Goal: Transaction & Acquisition: Purchase product/service

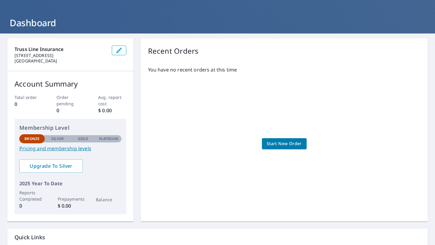
scroll to position [75, 0]
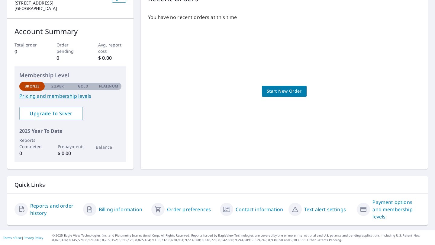
click at [124, 211] on link "Billing information" at bounding box center [121, 209] width 44 height 7
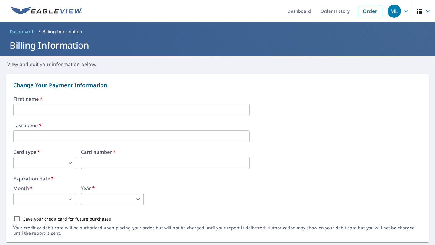
click at [19, 33] on span "Dashboard" at bounding box center [22, 32] width 24 height 6
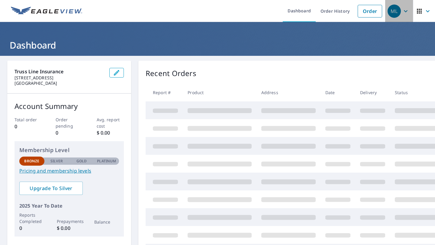
click at [408, 11] on icon "button" at bounding box center [405, 11] width 7 height 7
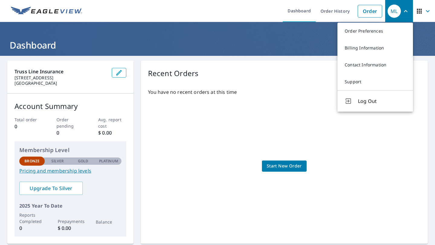
click at [425, 8] on icon "button" at bounding box center [427, 11] width 7 height 7
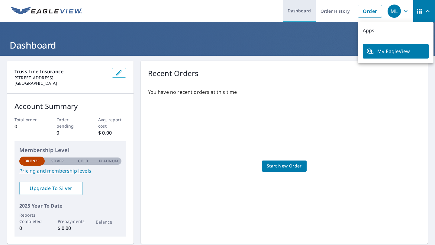
click at [305, 11] on link "Dashboard" at bounding box center [299, 11] width 33 height 22
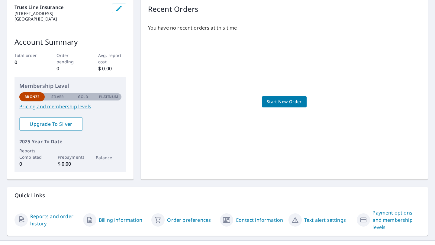
scroll to position [65, 0]
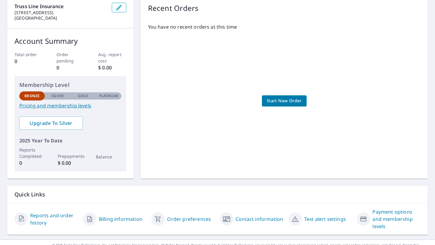
click at [55, 106] on link "Pricing and membership levels" at bounding box center [70, 105] width 102 height 7
click at [287, 103] on span "Start New Order" at bounding box center [284, 101] width 35 height 8
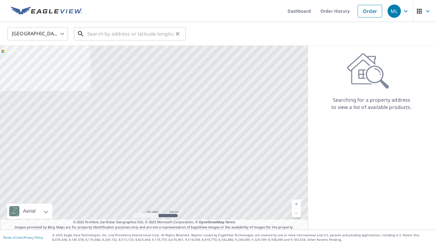
click at [118, 34] on input "text" at bounding box center [130, 33] width 86 height 17
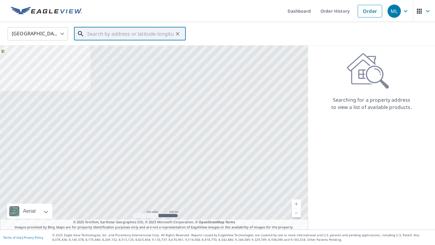
paste input "[STREET_ADDRESS]"
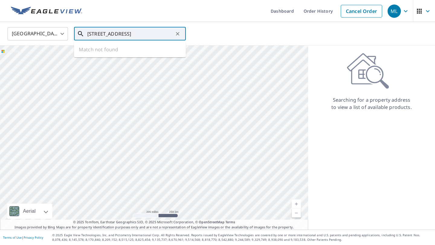
scroll to position [0, 0]
click at [116, 51] on span "[STREET_ADDRESS]" at bounding box center [133, 51] width 95 height 7
type input "[STREET_ADDRESS]"
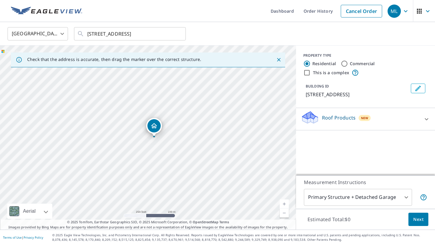
click at [423, 121] on div at bounding box center [427, 119] width 15 height 15
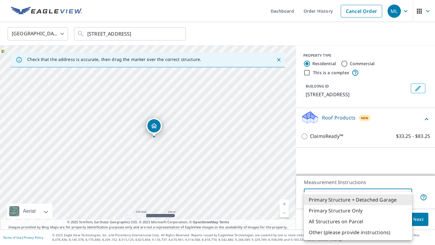
click at [402, 199] on body "ML ML Dashboard Order History Cancel Order ML [GEOGRAPHIC_DATA] [GEOGRAPHIC_DAT…" at bounding box center [217, 122] width 435 height 245
click at [405, 165] on div at bounding box center [217, 122] width 435 height 245
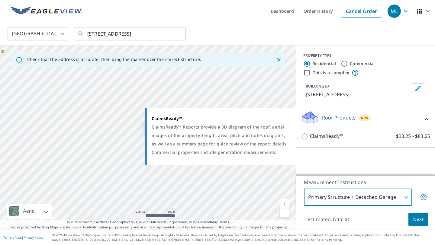
click at [307, 136] on input "ClaimsReady™ $33.25 - $83.25" at bounding box center [305, 136] width 9 height 7
checkbox input "true"
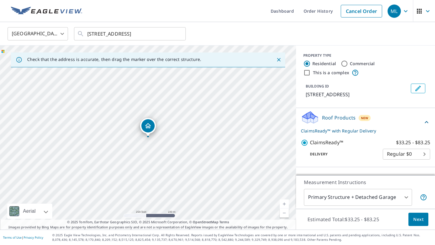
click at [425, 154] on body "ML ML Dashboard Order History Cancel Order ML [GEOGRAPHIC_DATA] [GEOGRAPHIC_DAT…" at bounding box center [217, 122] width 435 height 245
click at [422, 155] on li "Regular $0" at bounding box center [406, 154] width 47 height 11
click at [389, 198] on body "ML ML Dashboard Order History Cancel Order ML [GEOGRAPHIC_DATA] [GEOGRAPHIC_DAT…" at bounding box center [217, 122] width 435 height 245
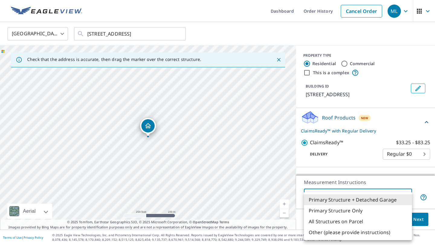
click at [75, 11] on div at bounding box center [217, 122] width 435 height 245
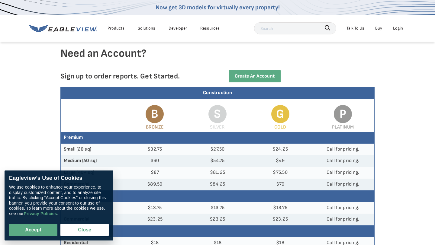
scroll to position [13, 0]
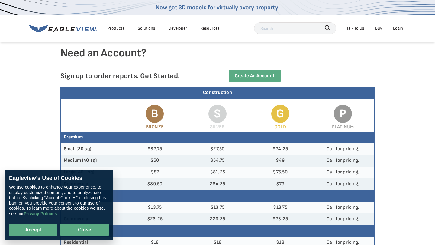
click at [98, 225] on button "Close" at bounding box center [84, 230] width 48 height 12
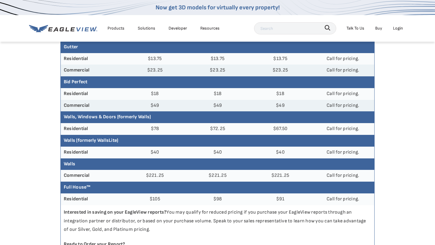
scroll to position [172, 0]
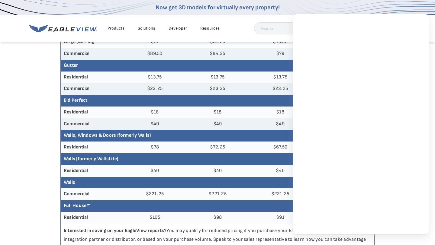
scroll to position [143, 0]
